Goal: Task Accomplishment & Management: Manage account settings

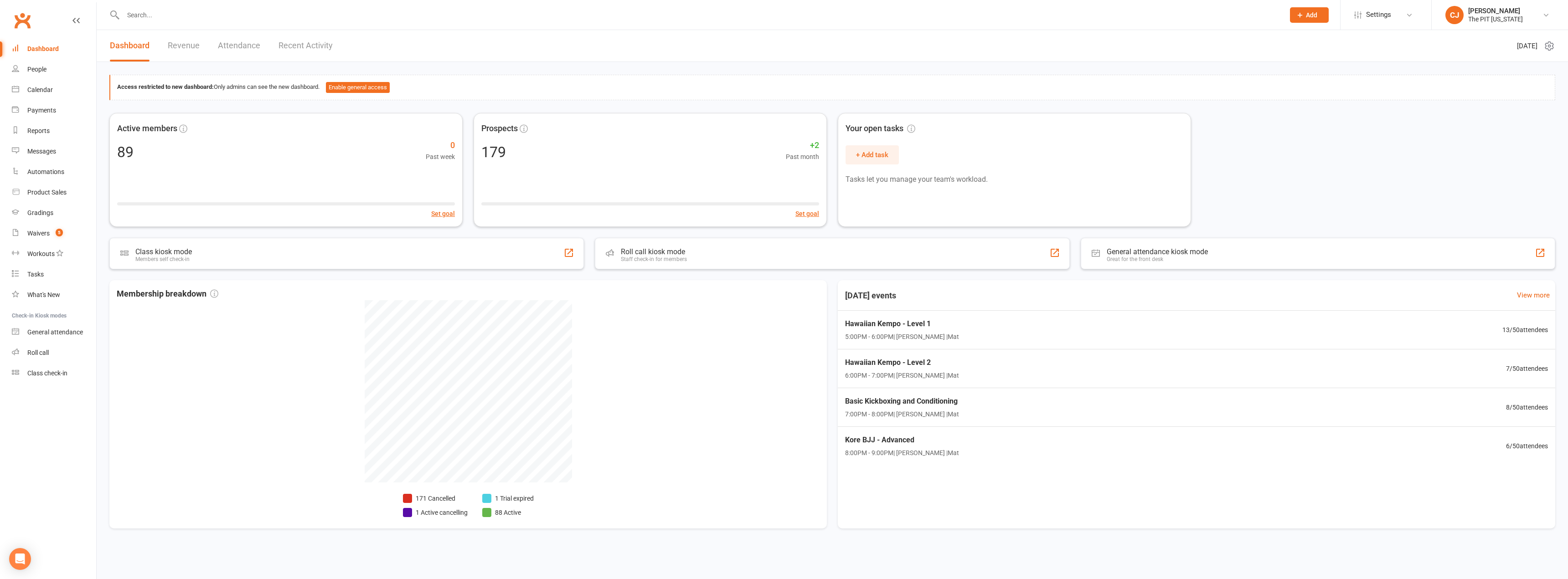
click at [337, 21] on input "text" at bounding box center [699, 15] width 1158 height 13
type input "[PERSON_NAME]"
drag, startPoint x: 156, startPoint y: 8, endPoint x: 29, endPoint y: 31, distance: 129.1
click at [29, 2] on header "[PERSON_NAME] [PERSON_NAME][EMAIL_ADDRESS][DOMAIN_NAME] Actions [PERSON_NAME] […" at bounding box center [784, 2] width 1568 height 0
type input "[PERSON_NAME]"
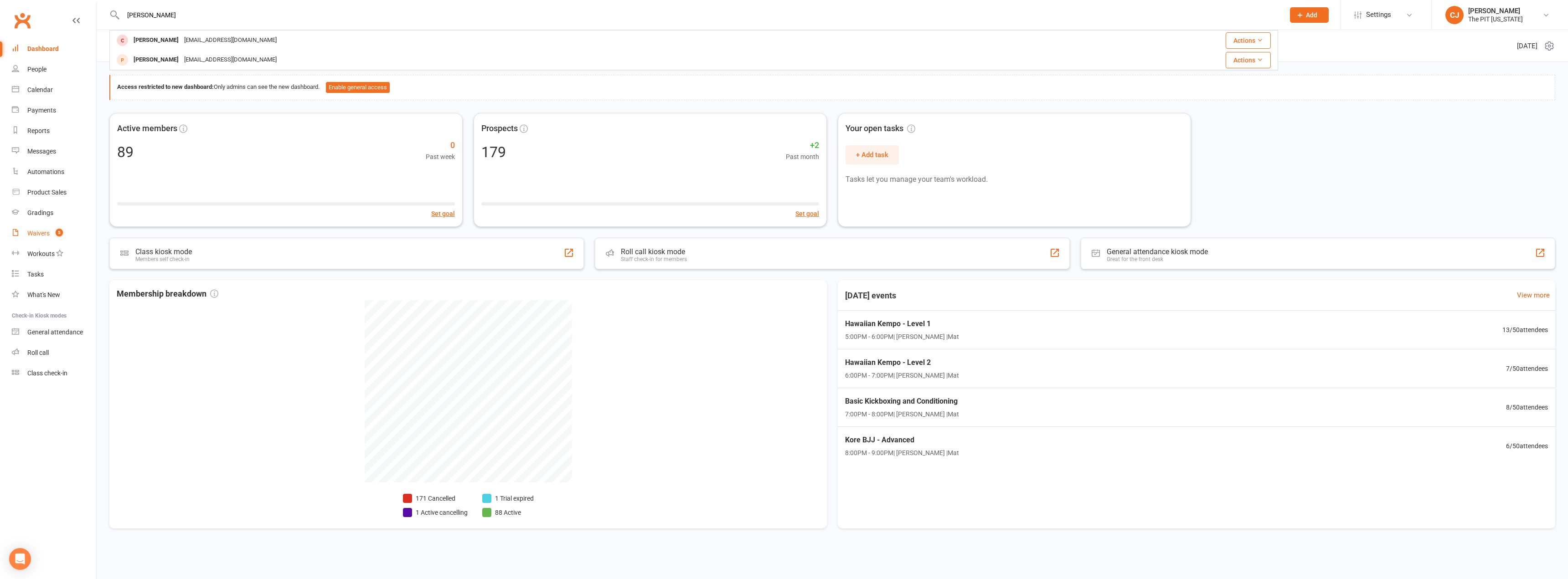
click at [46, 233] on div "Waivers" at bounding box center [38, 233] width 22 height 8
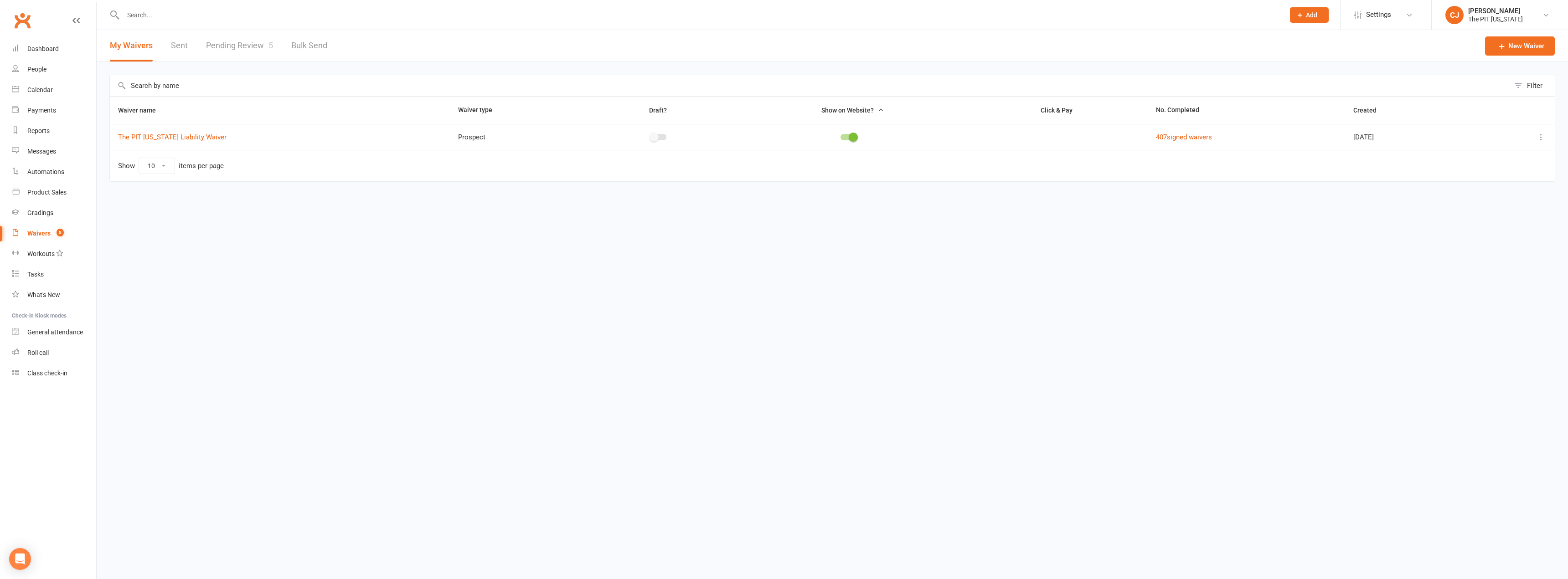
click at [231, 44] on link "Pending Review 5" at bounding box center [239, 46] width 67 height 31
select select "100"
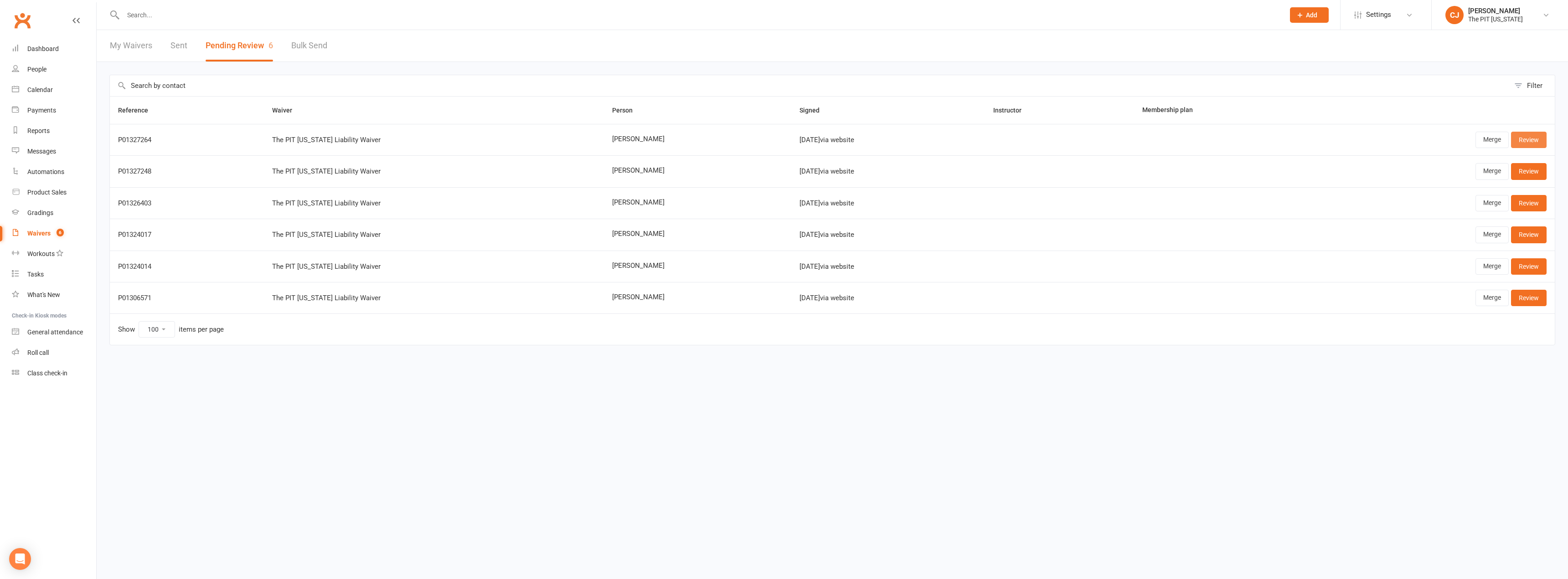
click at [1530, 140] on link "Review" at bounding box center [1528, 139] width 36 height 17
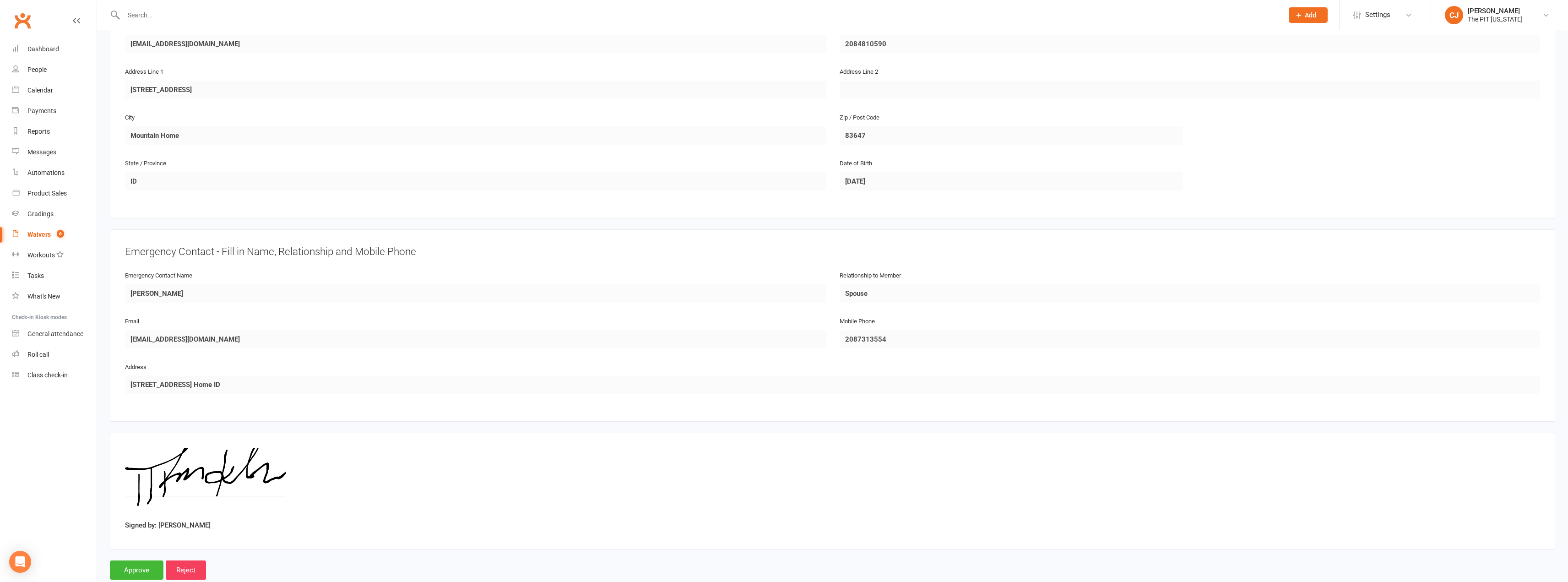
scroll to position [236, 0]
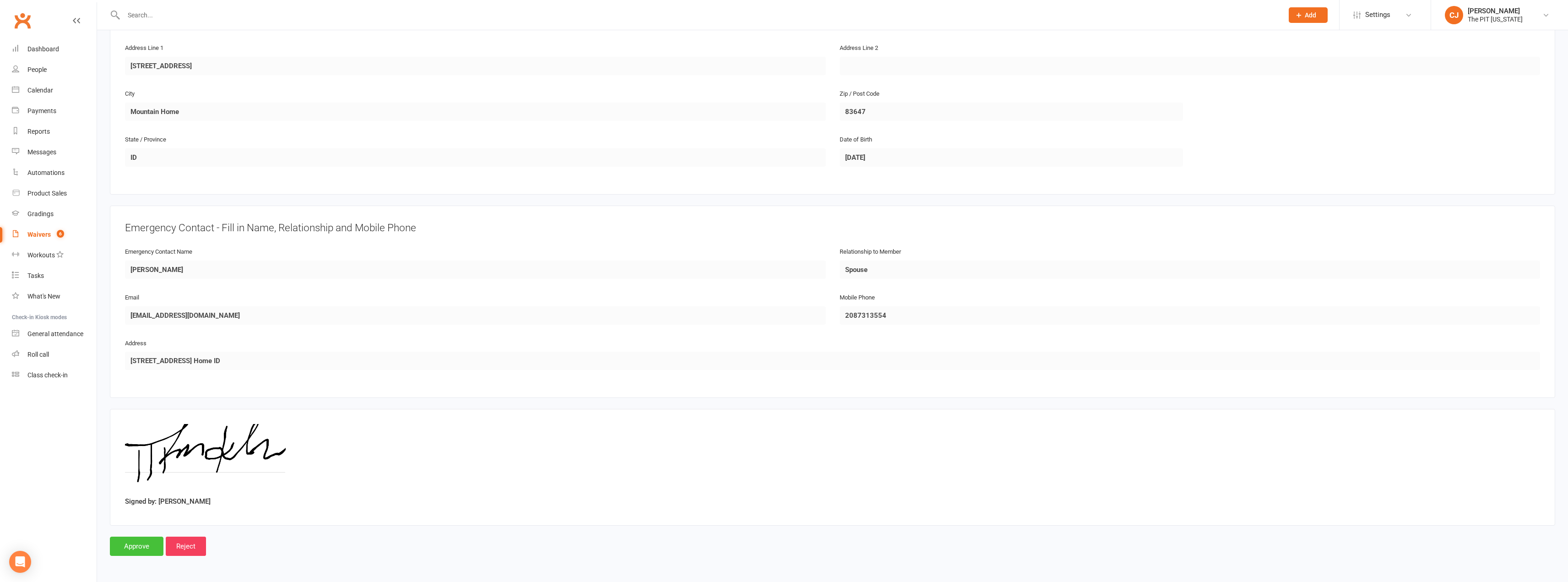
drag, startPoint x: 126, startPoint y: 547, endPoint x: 132, endPoint y: 543, distance: 7.2
click at [127, 547] on input "Approve" at bounding box center [137, 546] width 54 height 20
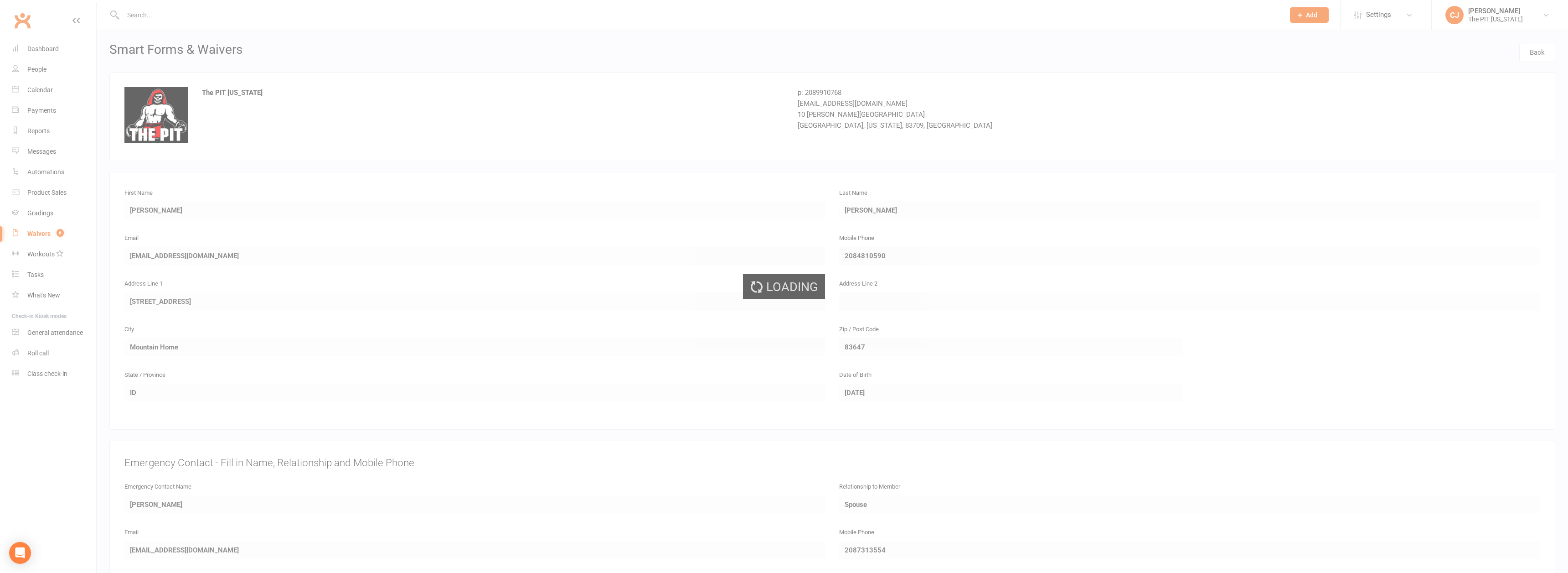
select select "100"
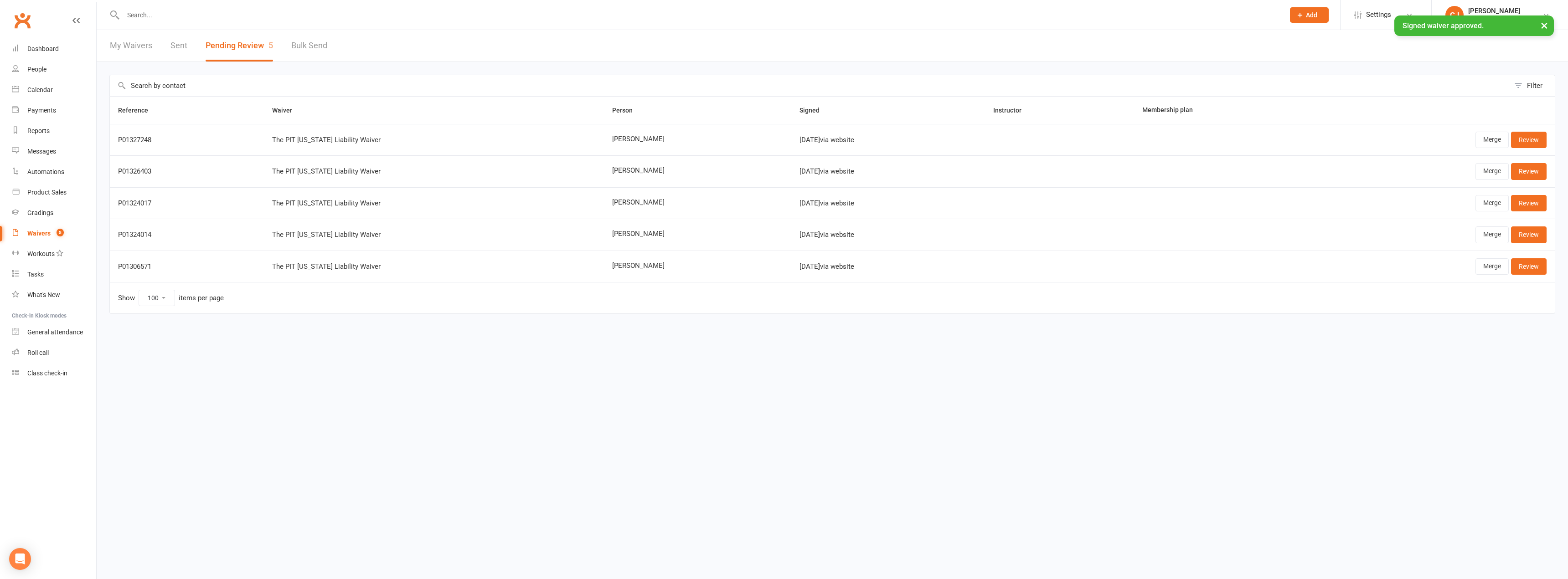
click at [143, 16] on div "× Signed waiver approved." at bounding box center [778, 16] width 1556 height 0
click at [143, 12] on input "text" at bounding box center [699, 15] width 1158 height 13
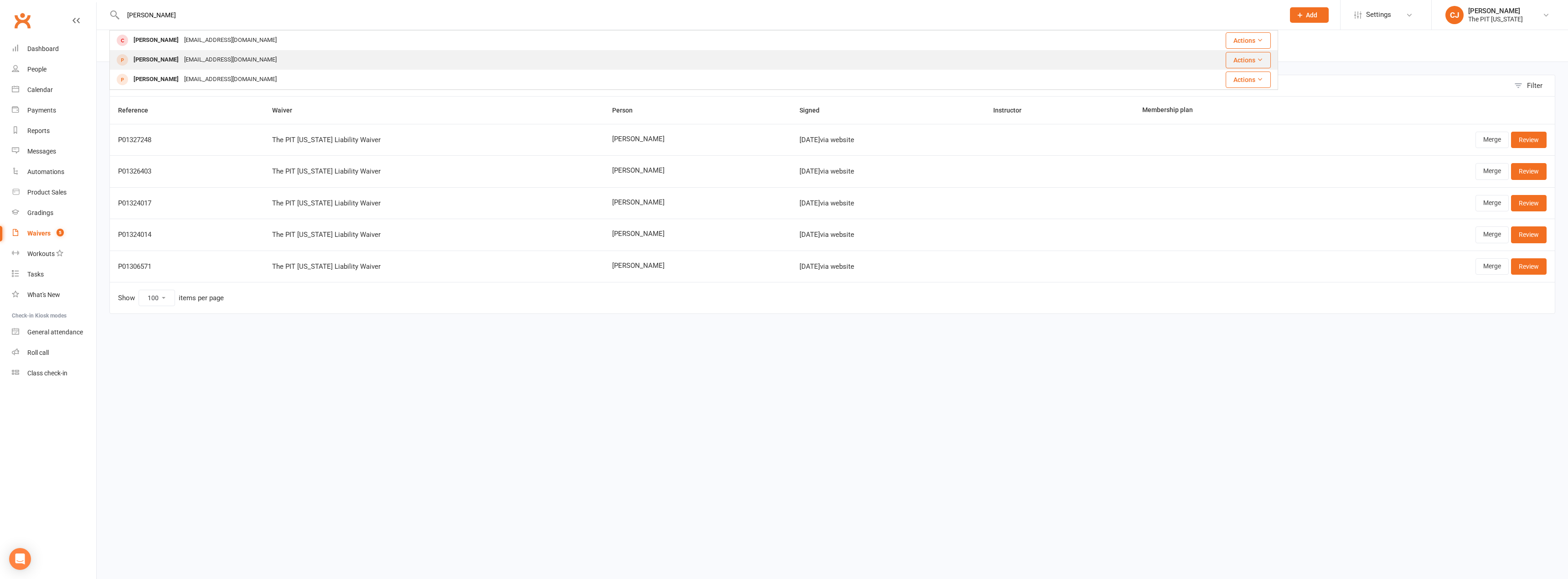
type input "[PERSON_NAME]"
click at [186, 60] on div "[EMAIL_ADDRESS][DOMAIN_NAME]" at bounding box center [230, 60] width 98 height 14
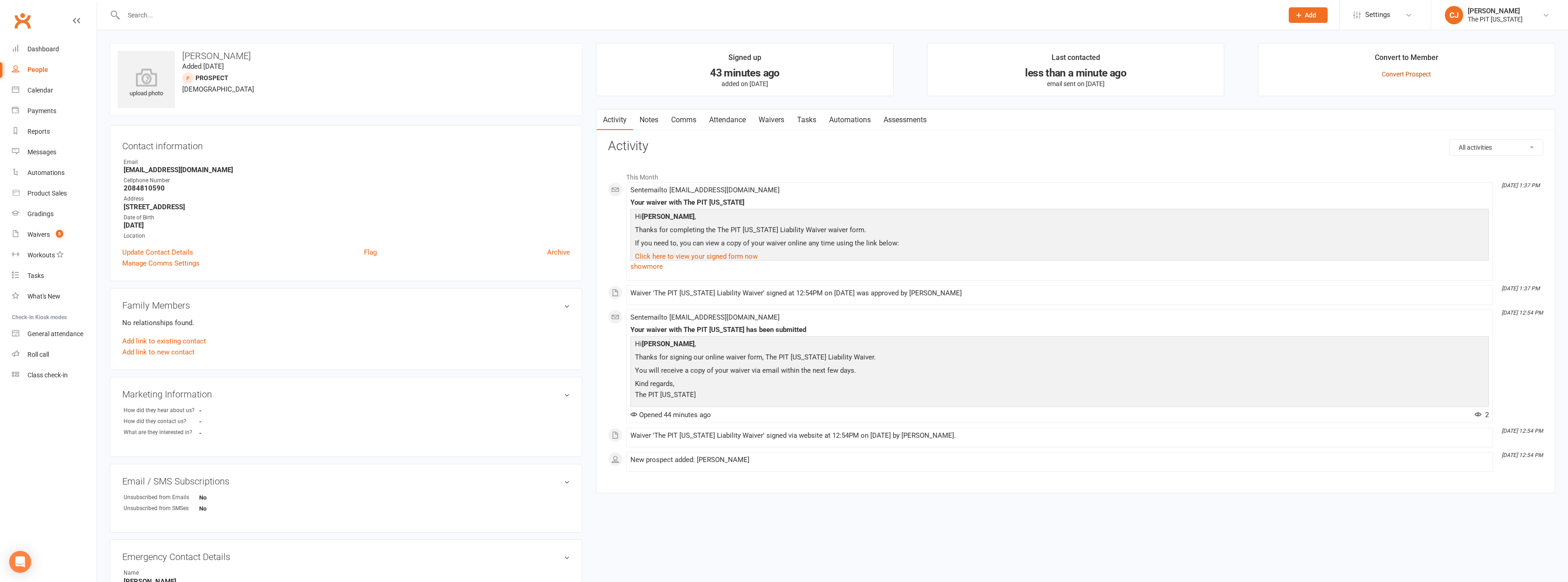
click at [1388, 75] on link "Convert Prospect" at bounding box center [1406, 74] width 50 height 8
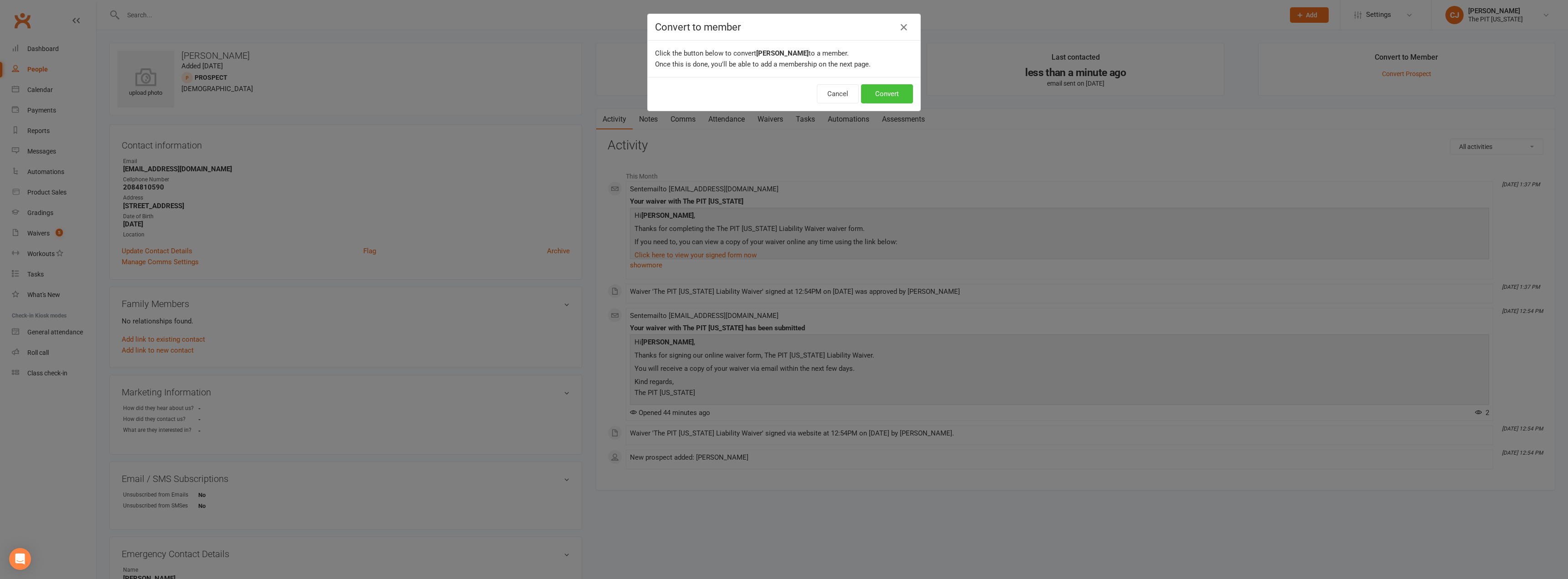
click at [876, 94] on button "Convert" at bounding box center [887, 94] width 52 height 19
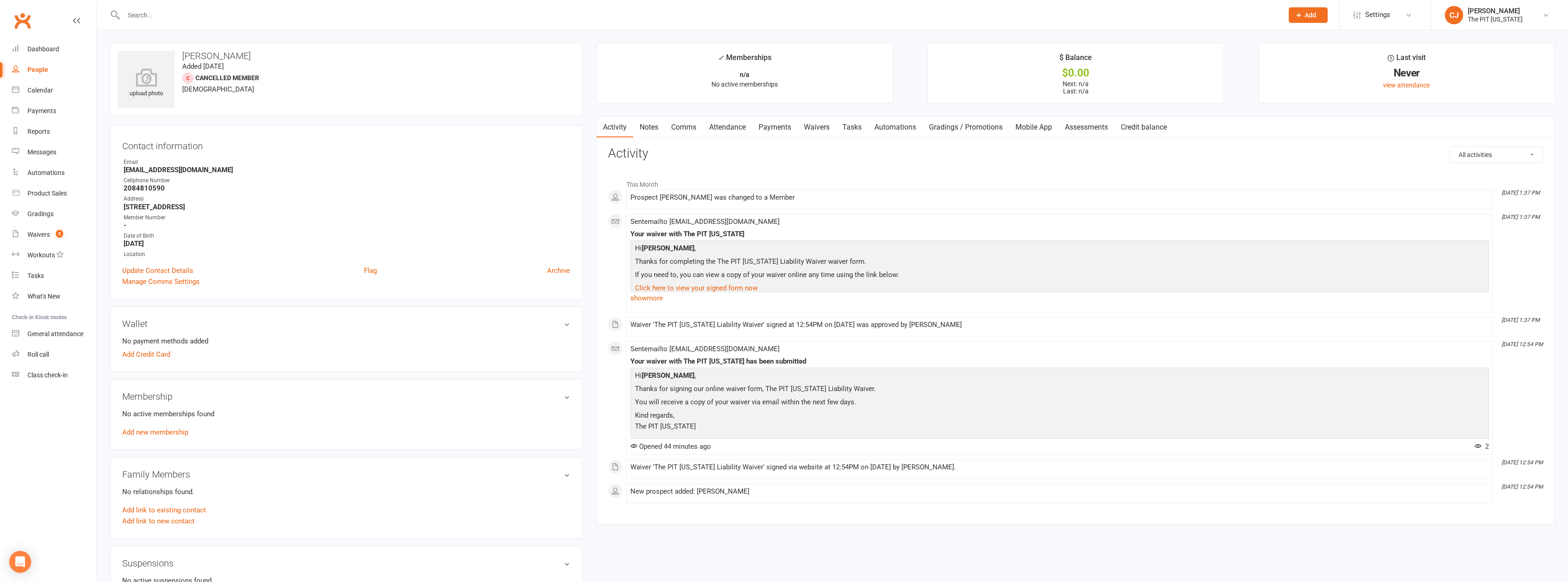
scroll to position [92, 0]
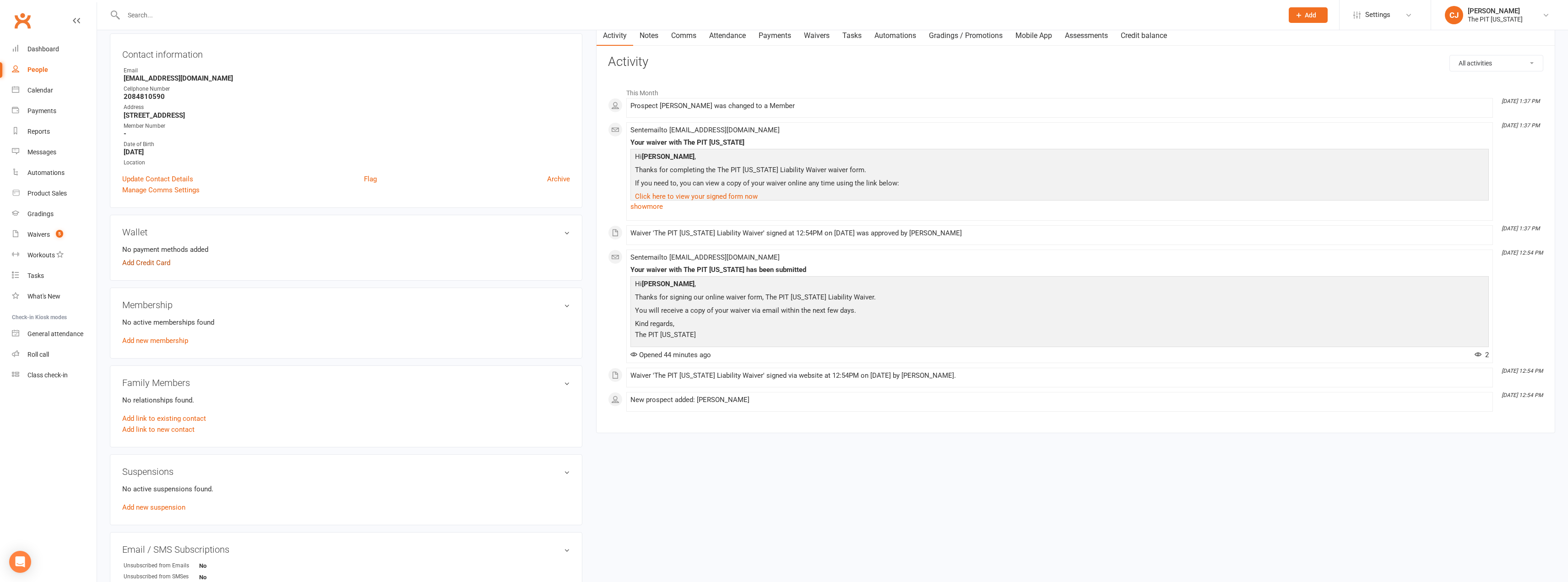
click at [163, 267] on link "Add Credit Card" at bounding box center [145, 262] width 48 height 11
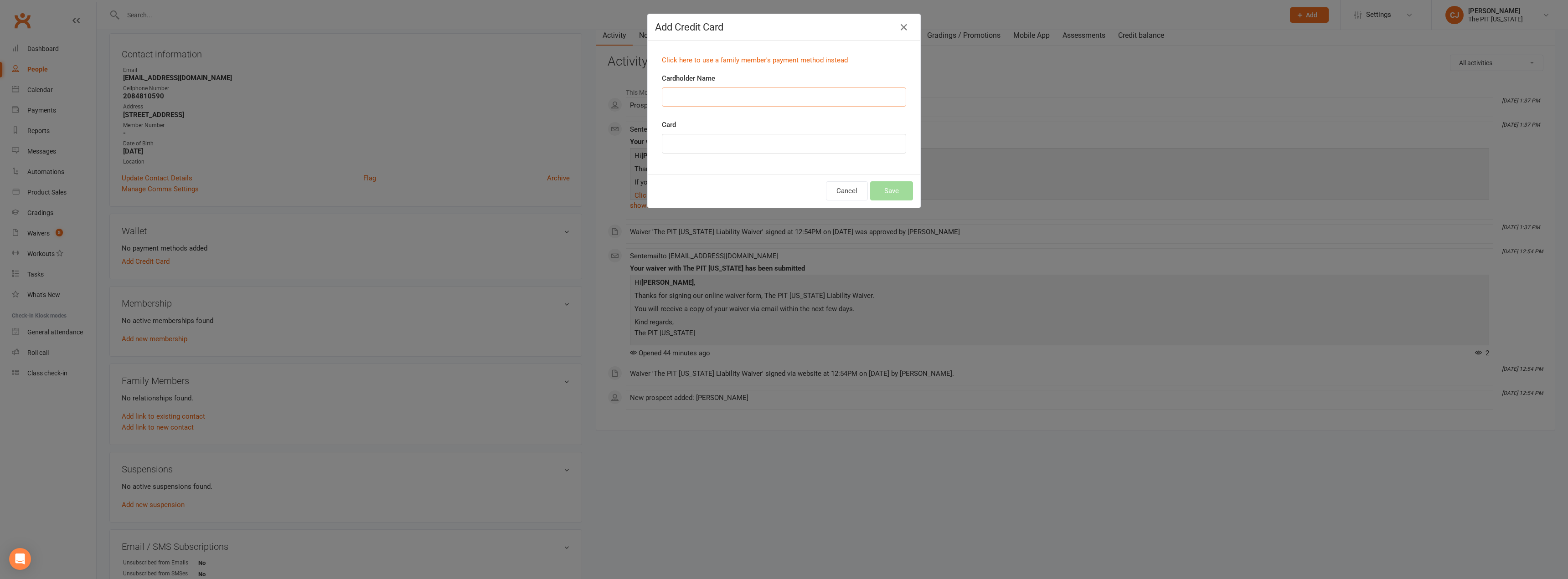
click at [685, 91] on input "Cardholder Name" at bounding box center [784, 97] width 244 height 19
type input "[PERSON_NAME]"
click at [906, 187] on button "Save" at bounding box center [891, 191] width 43 height 19
